Goal: Task Accomplishment & Management: Manage account settings

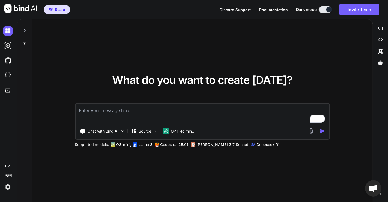
click at [8, 186] on img at bounding box center [7, 186] width 9 height 9
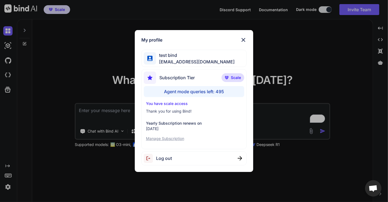
click at [85, 69] on div "My profile test bind testbind3@mailinator.com Subscription Tier Scale Agent mod…" at bounding box center [194, 101] width 388 height 202
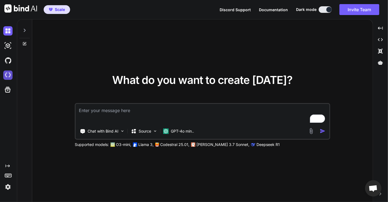
click at [6, 75] on img at bounding box center [7, 74] width 9 height 9
click at [6, 62] on img at bounding box center [7, 60] width 9 height 9
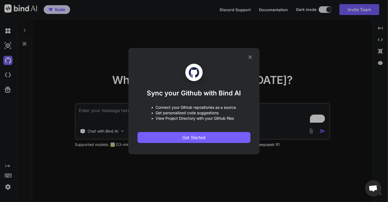
click at [93, 57] on div "Sync your Github with Bind AI • Connect your Github repositories as a source. •…" at bounding box center [194, 101] width 388 height 202
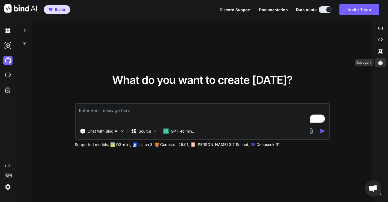
click at [382, 64] on icon at bounding box center [380, 62] width 5 height 5
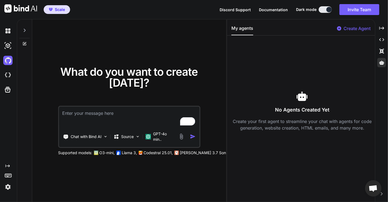
click at [354, 26] on p "Create Agent" at bounding box center [356, 28] width 27 height 7
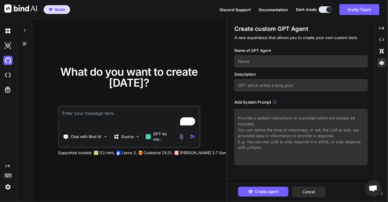
click at [249, 65] on input "text" at bounding box center [300, 61] width 133 height 12
type textarea "x"
type input "j"
type textarea "x"
type input "ji"
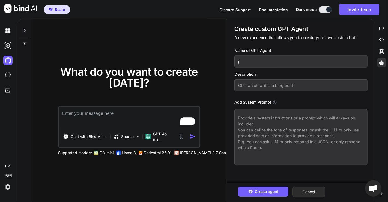
click at [252, 77] on div "Description" at bounding box center [300, 81] width 133 height 20
click at [252, 84] on input "text" at bounding box center [300, 85] width 133 height 12
type textarea "x"
type input "j"
type textarea "x"
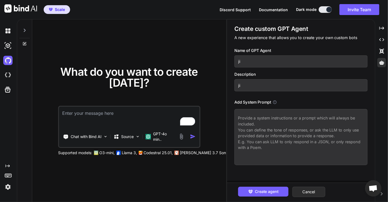
type input "ji"
click at [261, 119] on textarea "To enrich screen reader interactions, please activate Accessibility in Grammarl…" at bounding box center [300, 137] width 133 height 56
type textarea "x"
type textarea "h"
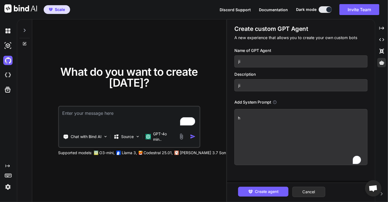
type textarea "x"
type textarea "hi"
click at [266, 189] on span "Create agent" at bounding box center [267, 191] width 24 height 6
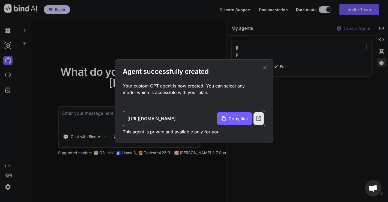
click at [265, 67] on icon at bounding box center [265, 67] width 4 height 4
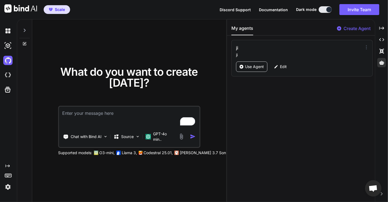
click at [366, 44] on icon at bounding box center [365, 46] width 5 height 5
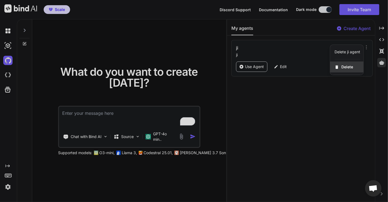
click at [339, 63] on div "Delete" at bounding box center [346, 66] width 33 height 11
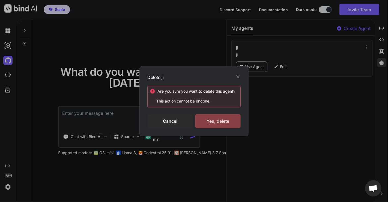
click at [217, 122] on div "Yes, delete" at bounding box center [218, 121] width 46 height 14
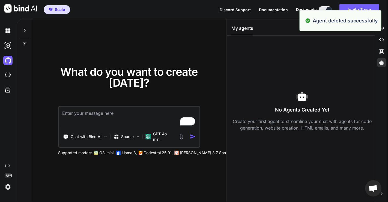
click at [86, 57] on div "What do you want to create today? Chat with Bind AI Source GPT-4o min.. Support…" at bounding box center [129, 110] width 194 height 182
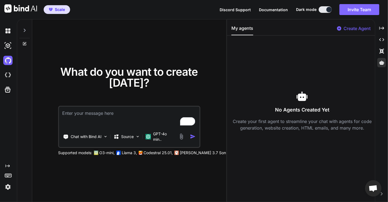
click at [350, 9] on button "Invite Team" at bounding box center [359, 9] width 40 height 11
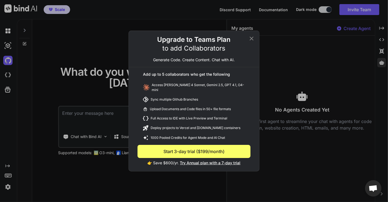
click at [249, 40] on icon at bounding box center [251, 38] width 7 height 7
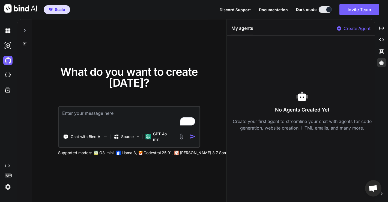
type textarea "x"
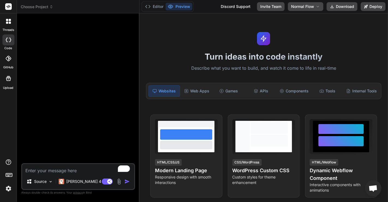
click at [11, 188] on img at bounding box center [8, 188] width 9 height 9
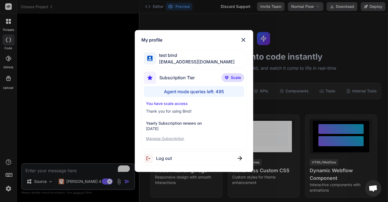
click at [168, 158] on span "Log out" at bounding box center [164, 158] width 16 height 7
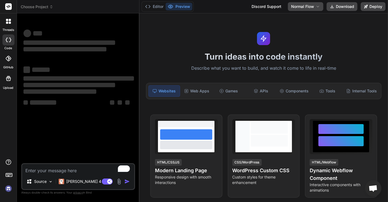
type textarea "x"
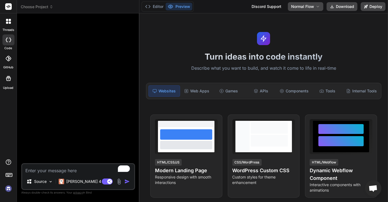
click at [8, 188] on img at bounding box center [8, 188] width 9 height 9
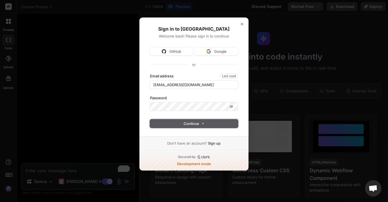
click at [184, 122] on span "Continue" at bounding box center [194, 123] width 20 height 5
type input "app5@yopmail.com"
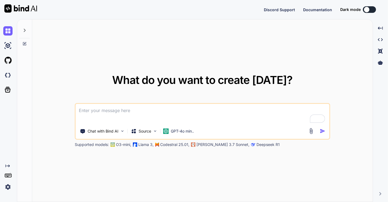
click at [5, 184] on img at bounding box center [7, 186] width 9 height 9
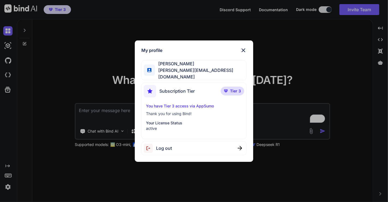
click at [165, 147] on span "Log out" at bounding box center [164, 148] width 16 height 7
type textarea "x"
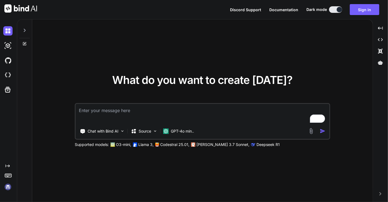
click at [5, 186] on img at bounding box center [7, 186] width 9 height 9
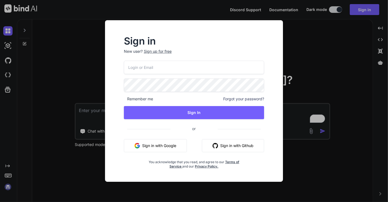
type input "[EMAIL_ADDRESS][DOMAIN_NAME]"
click at [175, 67] on input "[EMAIL_ADDRESS][DOMAIN_NAME]" at bounding box center [194, 67] width 140 height 13
type input "[EMAIL_ADDRESS][DOMAIN_NAME]"
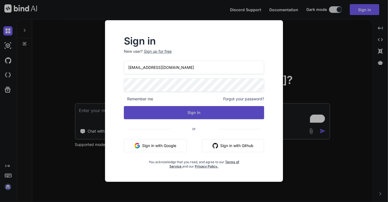
click at [194, 112] on button "Sign In" at bounding box center [194, 112] width 140 height 13
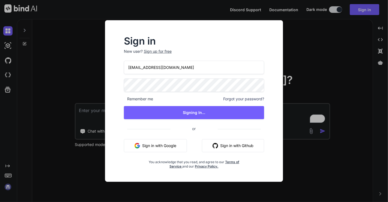
type textarea "x"
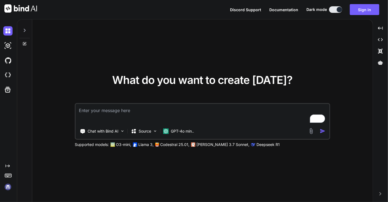
click at [10, 186] on img at bounding box center [7, 186] width 9 height 9
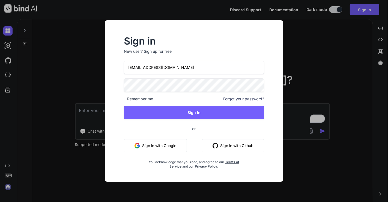
drag, startPoint x: 166, startPoint y: 69, endPoint x: 117, endPoint y: 69, distance: 49.1
click at [117, 69] on div "Sign in New user? Sign up for free [EMAIL_ADDRESS][DOMAIN_NAME] Remember me For…" at bounding box center [194, 103] width 158 height 132
type input "[EMAIL_ADDRESS][DOMAIN_NAME]"
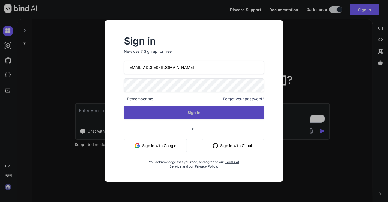
click at [185, 110] on button "Sign In" at bounding box center [194, 112] width 140 height 13
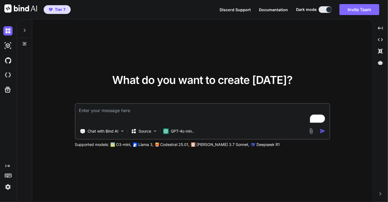
click at [354, 5] on button "Invite Team" at bounding box center [359, 9] width 40 height 11
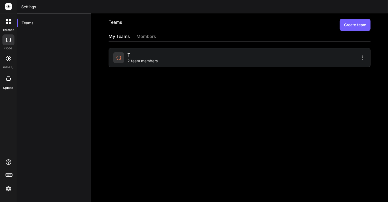
click at [211, 55] on div "t 2 team members" at bounding box center [175, 58] width 125 height 12
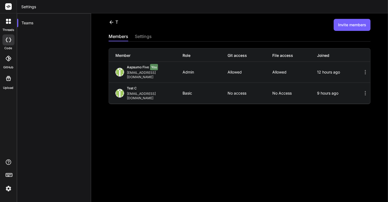
click at [362, 90] on icon at bounding box center [365, 93] width 7 height 7
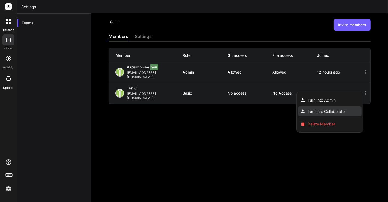
click at [316, 109] on span "Turn into Collaborator" at bounding box center [327, 111] width 38 height 5
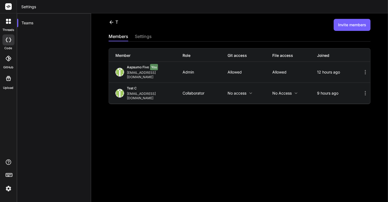
click at [9, 60] on icon at bounding box center [7, 58] width 5 height 5
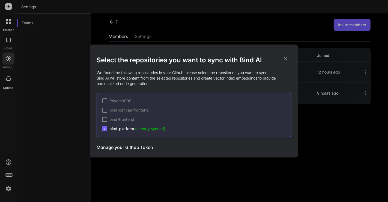
click at [48, 84] on div "Select the repositories you want to sync with Bind AI We found the following re…" at bounding box center [194, 101] width 388 height 202
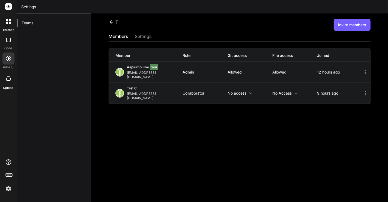
click at [362, 90] on icon at bounding box center [365, 93] width 7 height 7
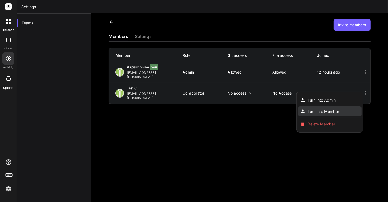
click at [320, 109] on span "Turn into Member" at bounding box center [324, 111] width 32 height 5
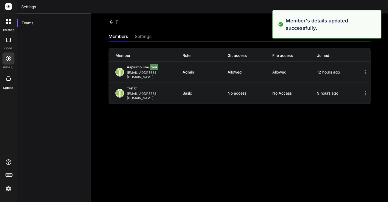
click at [365, 91] on icon at bounding box center [365, 93] width 1 height 4
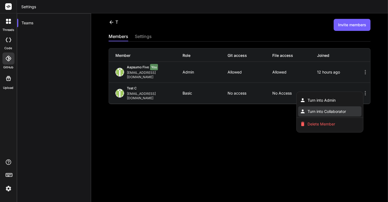
click at [336, 109] on span "Turn into Collaborator" at bounding box center [327, 111] width 38 height 5
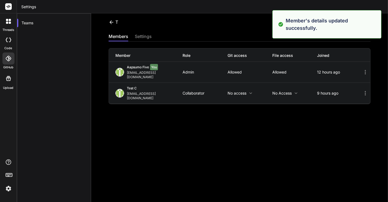
click at [246, 91] on p "No access" at bounding box center [249, 93] width 45 height 4
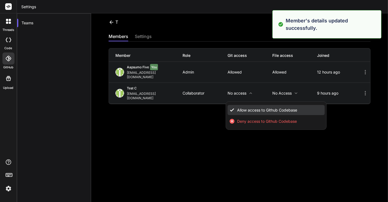
click at [244, 107] on span "Allow access to Github Codebase" at bounding box center [267, 109] width 60 height 5
